Goal: Browse casually

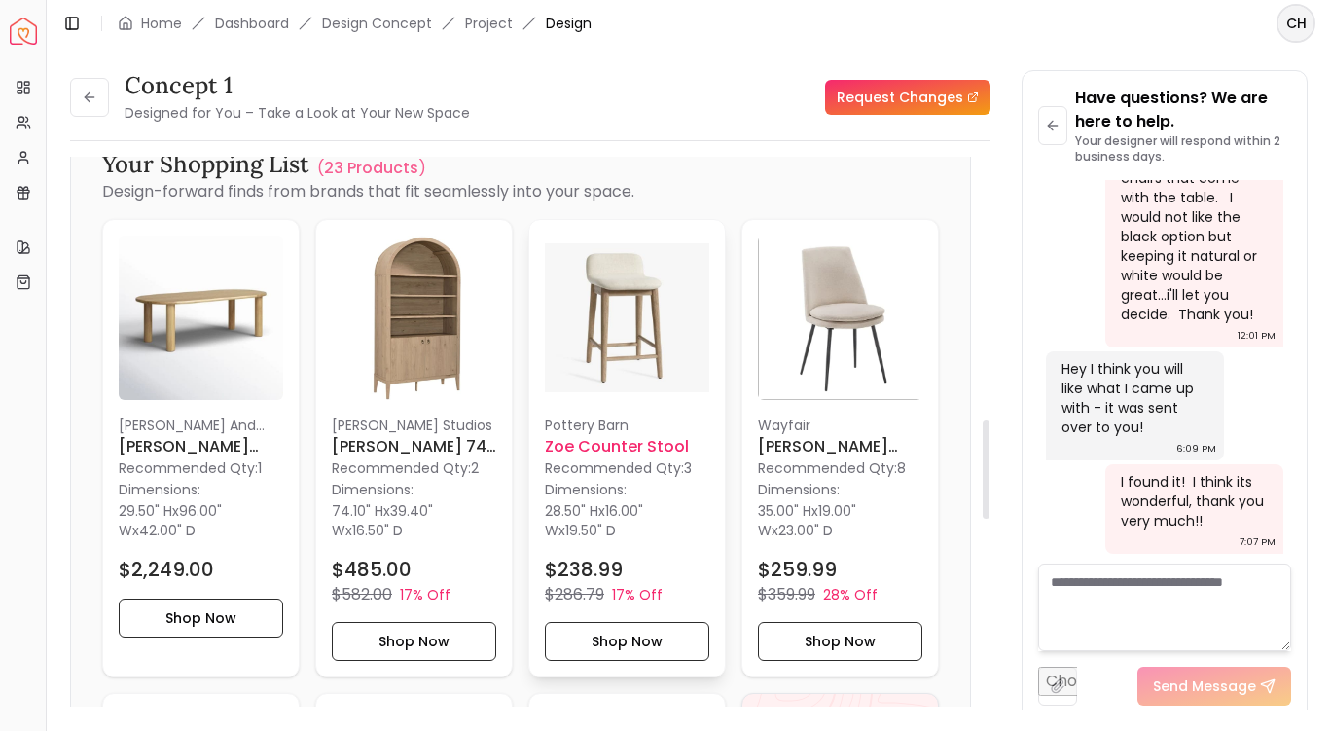
scroll to position [1475, 0]
click at [437, 446] on h6 "[PERSON_NAME] 74" Tall Wide Arched Shelving Display Cabinet Bookshelf" at bounding box center [414, 447] width 164 height 23
click at [1054, 127] on icon at bounding box center [1053, 126] width 16 height 16
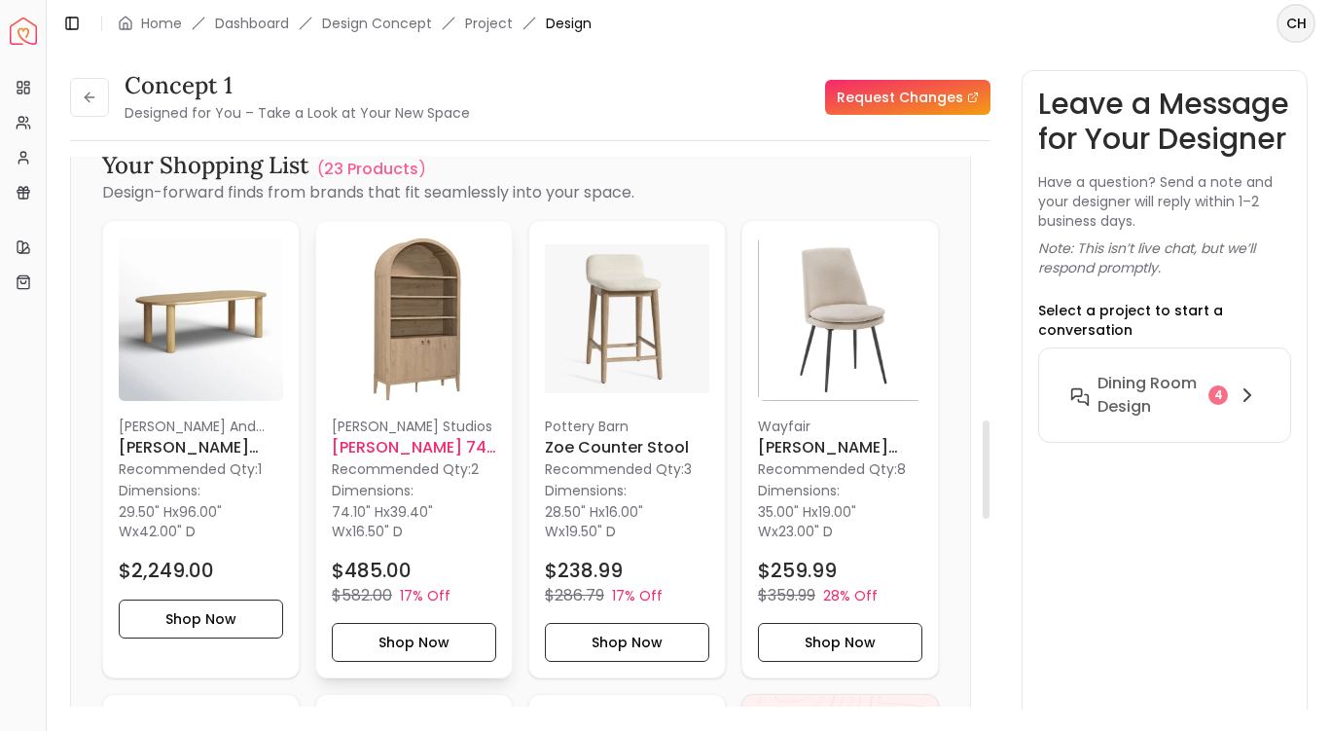
click at [411, 453] on h6 "[PERSON_NAME] 74" Tall Wide Arched Shelving Display Cabinet Bookshelf" at bounding box center [414, 447] width 164 height 23
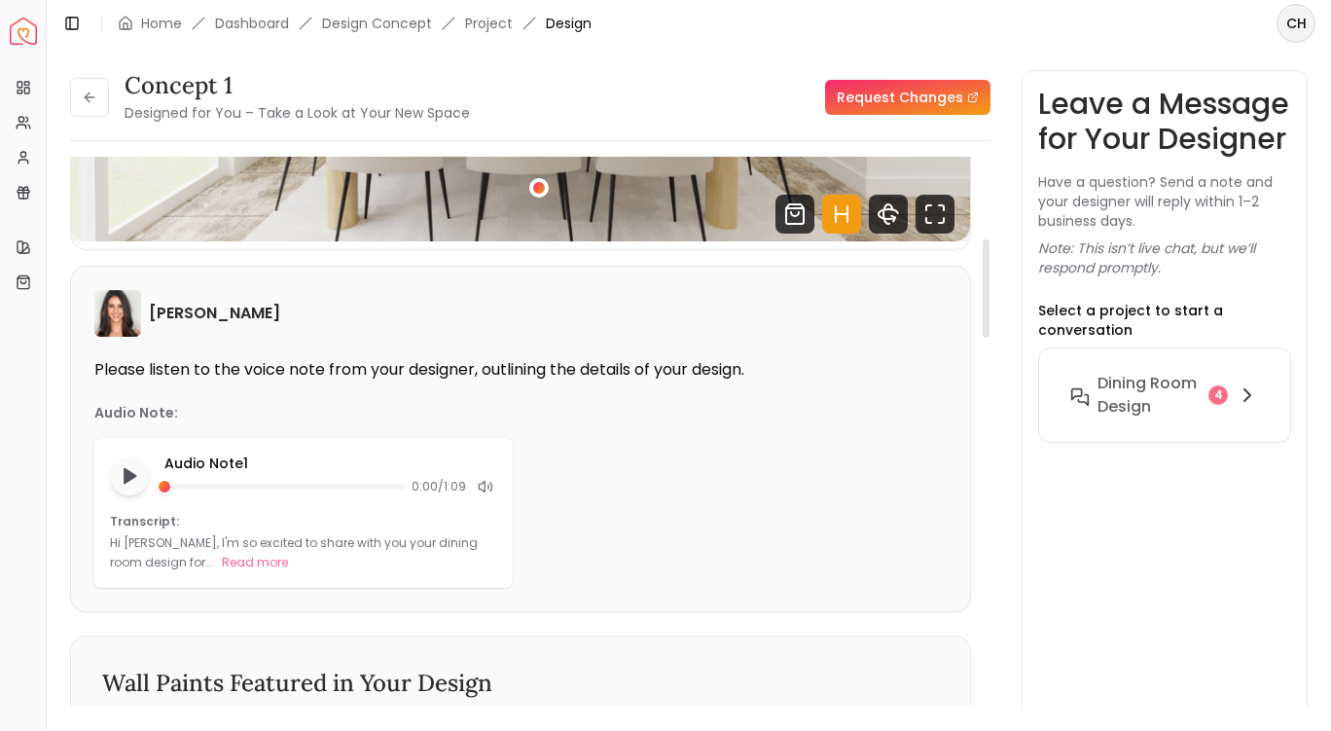
scroll to position [424, 0]
